Goal: Task Accomplishment & Management: Manage account settings

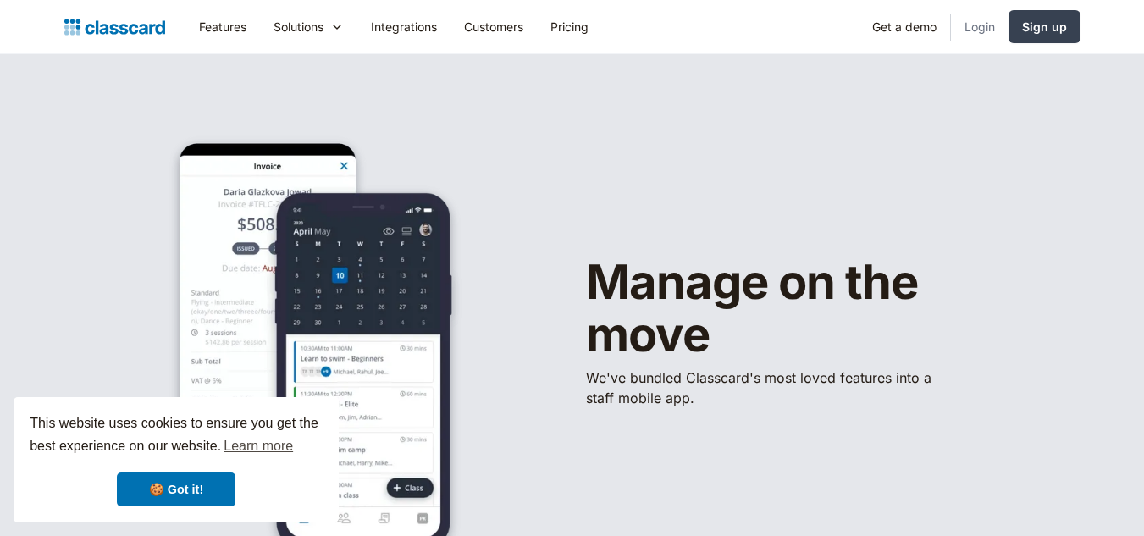
click at [986, 31] on link "Login" at bounding box center [980, 27] width 58 height 38
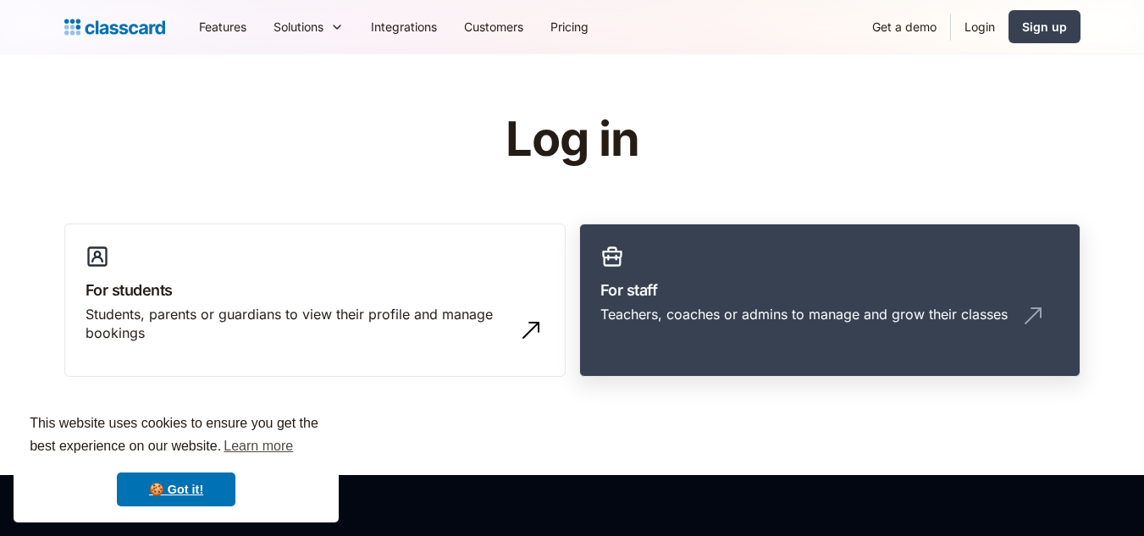
click at [738, 291] on h3 "For staff" at bounding box center [829, 290] width 459 height 23
